Goal: Information Seeking & Learning: Learn about a topic

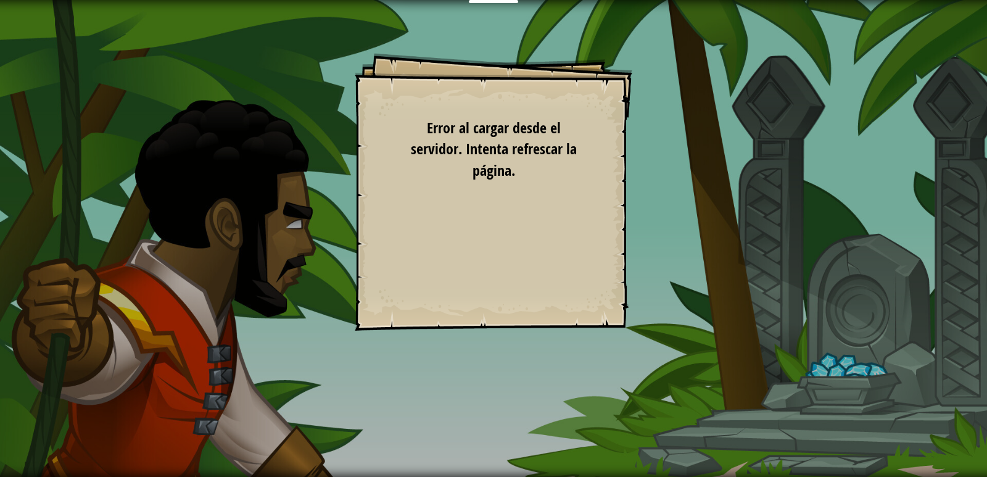
click at [563, 197] on div "Goals Start Level Error al cargar desde el servidor. Intenta refrescar la págin…" at bounding box center [494, 192] width 278 height 278
